Goal: Navigation & Orientation: Find specific page/section

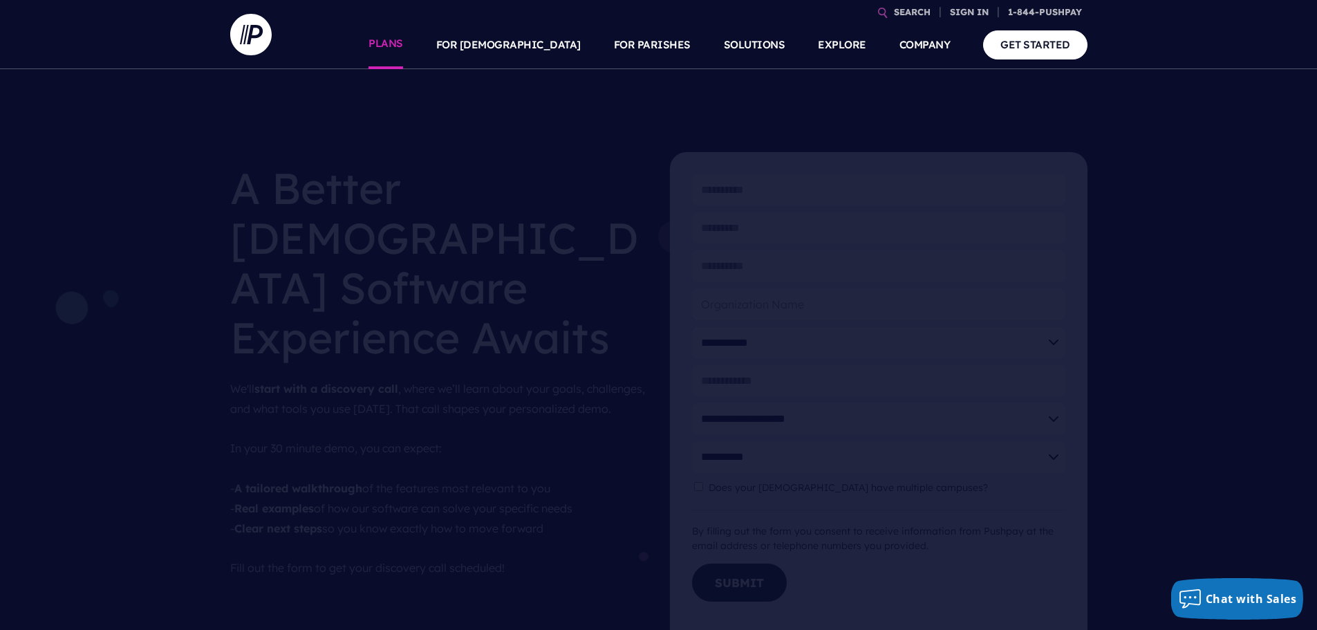
click at [403, 48] on link "PLANS" at bounding box center [386, 45] width 35 height 48
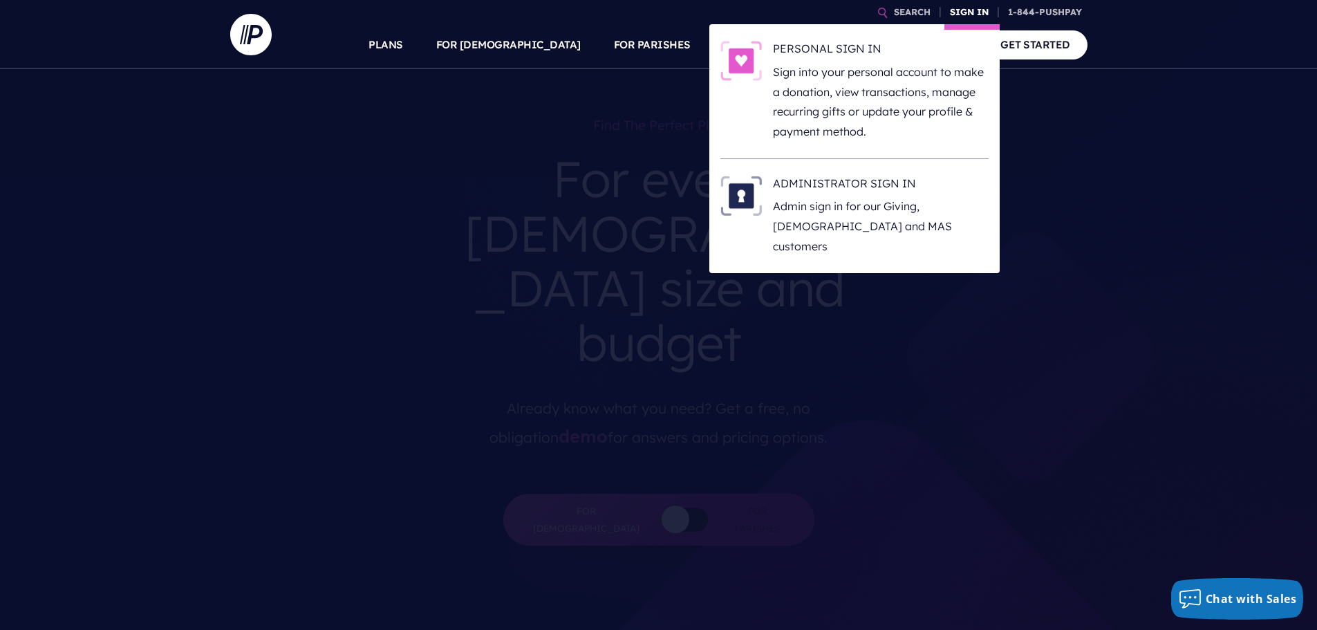
click at [969, 10] on link "SIGN IN" at bounding box center [970, 12] width 50 height 24
click at [918, 60] on h6 "PERSONAL SIGN IN" at bounding box center [881, 51] width 216 height 21
